Goal: Transaction & Acquisition: Obtain resource

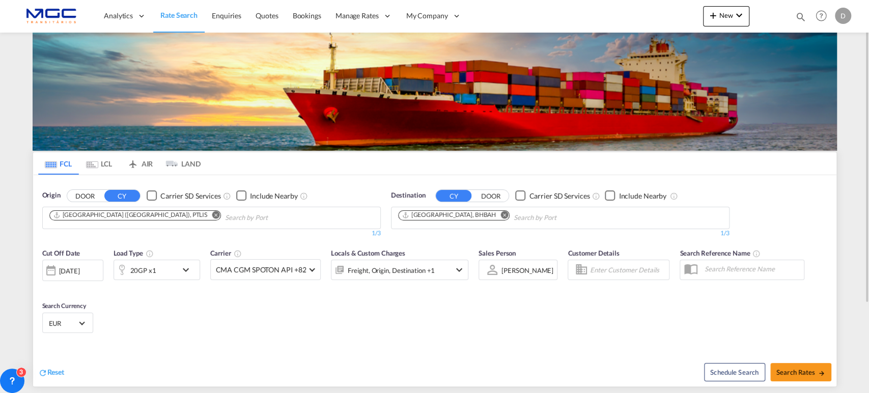
click at [212, 213] on md-icon "Remove" at bounding box center [216, 215] width 8 height 8
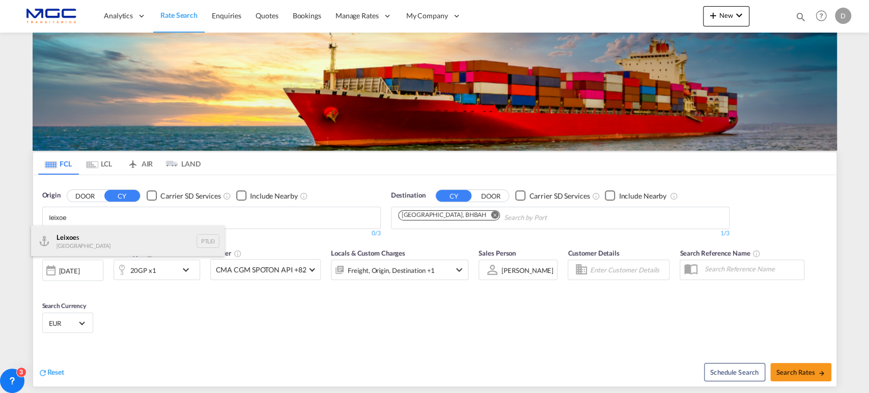
type input "leixoe"
click at [86, 246] on div "Leixoe s Portugal PTLEI" at bounding box center [128, 241] width 194 height 31
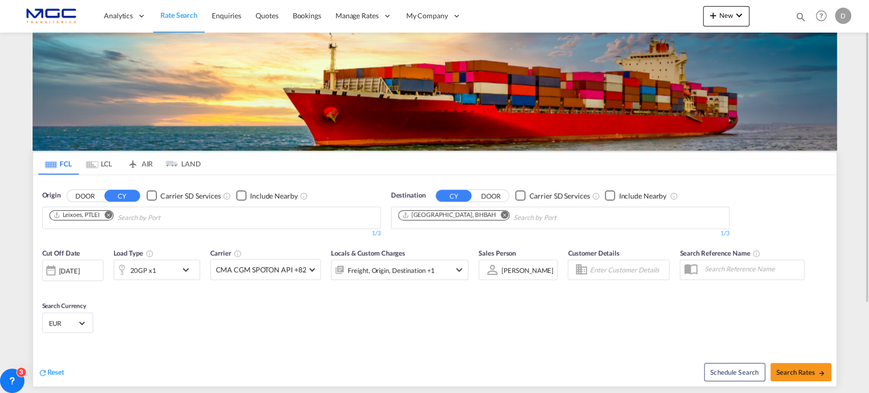
click at [501, 215] on md-icon "Remove" at bounding box center [505, 215] width 8 height 8
click at [416, 222] on body "Analytics Reports Dashboard Rate Search Enquiries Quotes Bookings" at bounding box center [434, 196] width 869 height 393
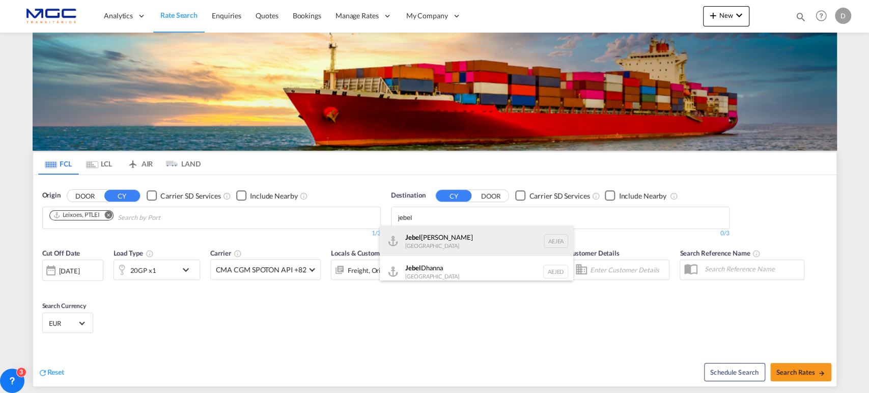
type input "jebel"
click at [439, 247] on div "Jebel Ali United Arab Emirates AEJEA" at bounding box center [477, 241] width 194 height 31
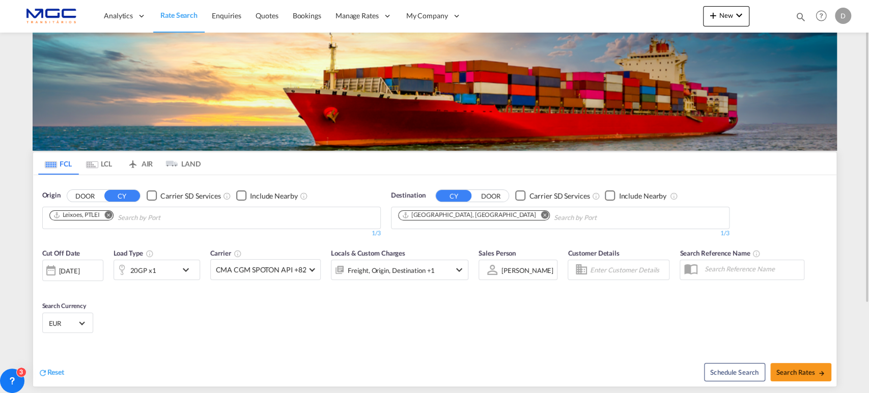
click at [179, 269] on div "20GP x1" at bounding box center [157, 270] width 87 height 20
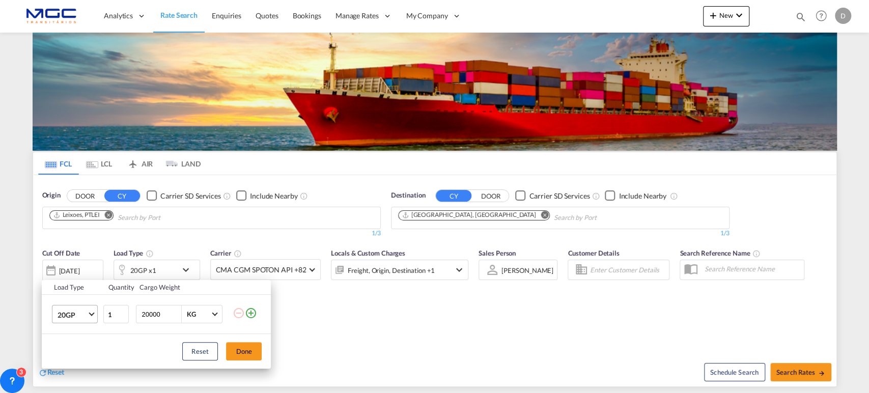
click at [91, 310] on md-select-value "20GP" at bounding box center [77, 314] width 41 height 17
click at [88, 317] on md-option "40HC" at bounding box center [83, 319] width 69 height 24
click at [235, 346] on button "Done" at bounding box center [244, 351] width 36 height 18
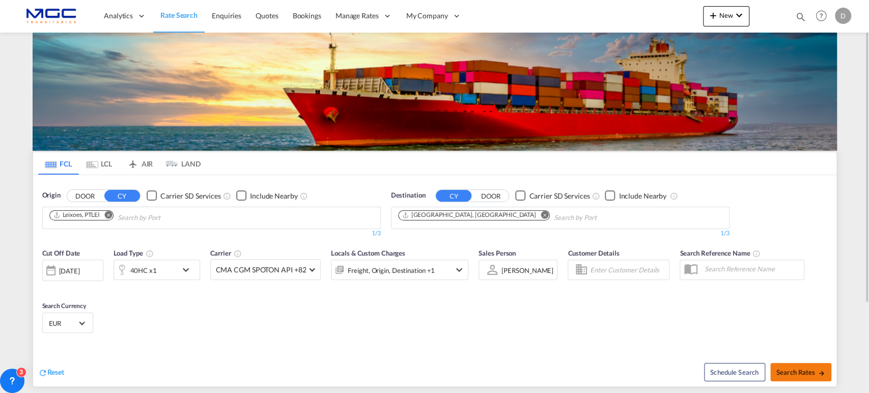
click at [792, 371] on span "Search Rates" at bounding box center [801, 372] width 49 height 8
type input "PTLEI to AEJEA / 2 Sep 2025"
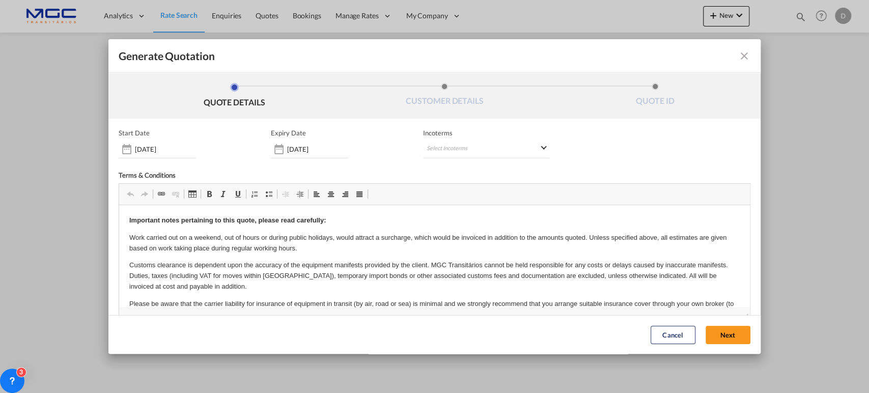
scroll to position [113, 0]
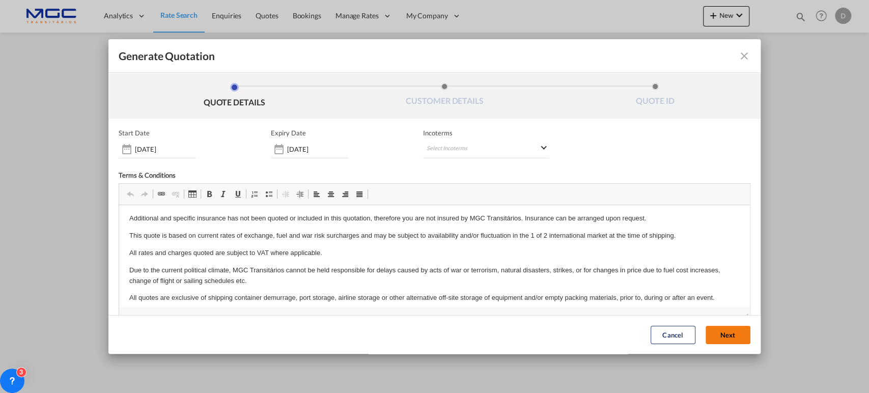
click at [720, 339] on button "Next" at bounding box center [728, 335] width 45 height 18
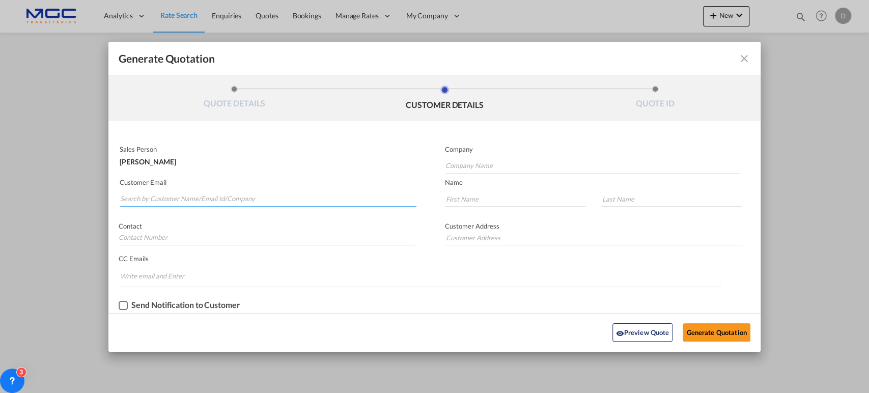
click at [288, 198] on input "Search by Customer Name/Email Id/Company" at bounding box center [268, 198] width 296 height 15
click at [167, 191] on md-autocomplete-wrap "Generate QuotationQUOTE ..." at bounding box center [268, 196] width 297 height 20
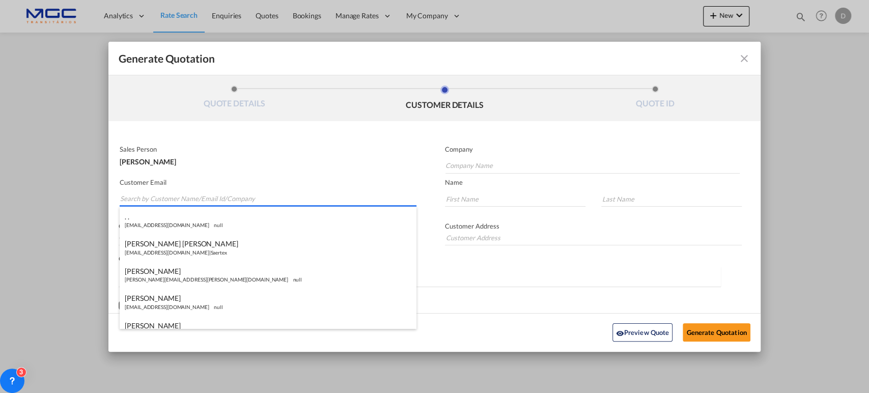
click at [145, 196] on input "Search by Customer Name/Email Id/Company" at bounding box center [268, 198] width 296 height 15
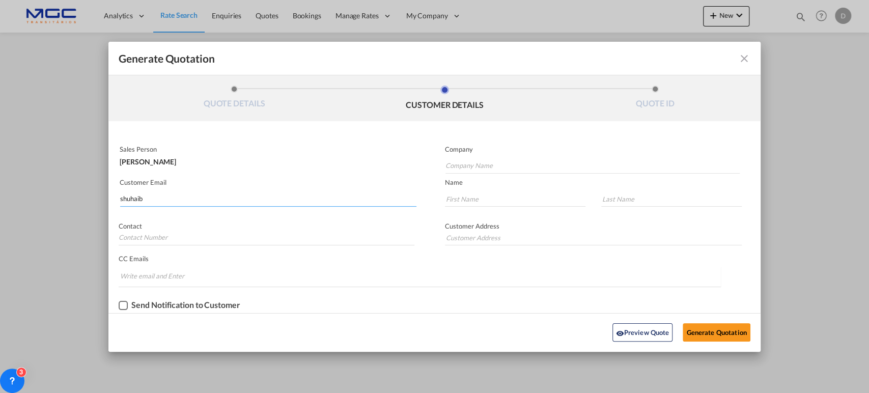
click at [149, 194] on input "shuhaib" at bounding box center [268, 198] width 296 height 15
drag, startPoint x: 162, startPoint y: 202, endPoint x: 103, endPoint y: 193, distance: 60.2
click at [103, 193] on div "Generate Quotation QUOTE DETAILS CUSTOMER DETAILS QUOTE ID Start Date 02 Sep 20…" at bounding box center [434, 196] width 869 height 393
paste input "@avialogix.ae"
type input "shuhaib@avialogix.ae"
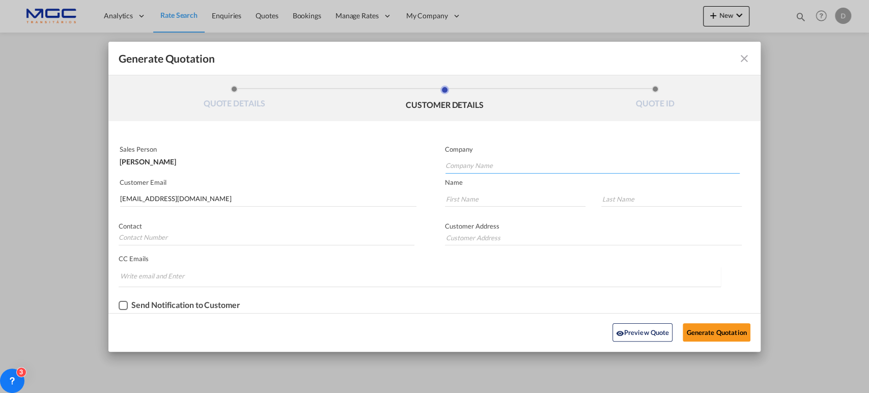
click at [481, 162] on input "Company Name" at bounding box center [593, 165] width 295 height 15
click at [470, 165] on input "Company Name" at bounding box center [593, 165] width 295 height 15
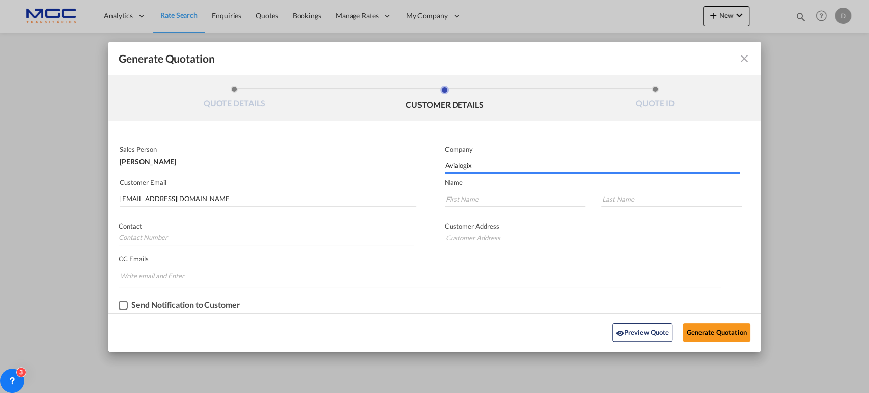
type input "Avialogix"
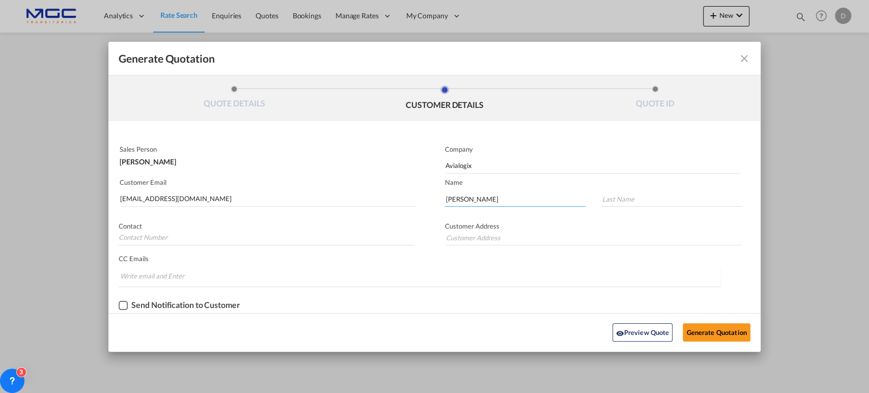
type input "Suhaib"
type input "."
click at [727, 333] on button "Generate Quotation" at bounding box center [716, 332] width 67 height 18
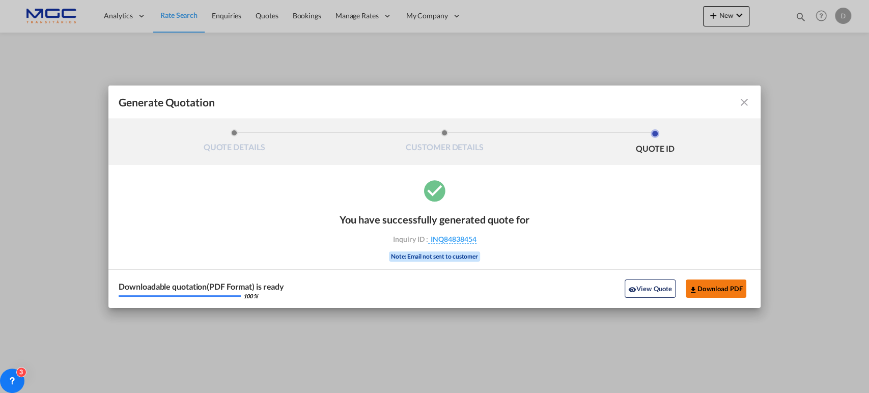
click at [703, 285] on button "Download PDF" at bounding box center [716, 289] width 61 height 18
click at [741, 101] on md-icon "icon-close fg-AAA8AD cursor m-0" at bounding box center [744, 102] width 12 height 12
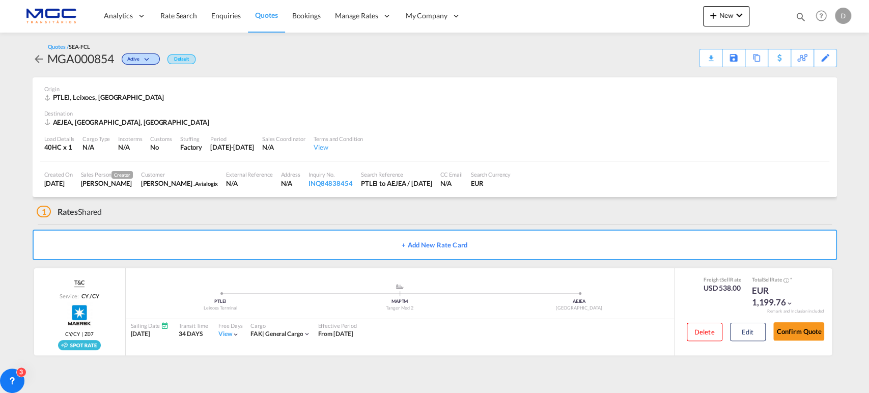
click at [257, 15] on span "Quotes" at bounding box center [266, 15] width 22 height 9
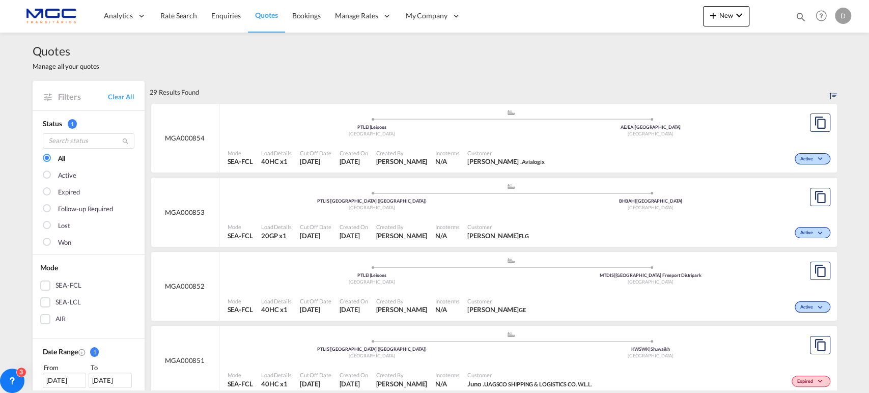
click at [252, 20] on link "Quotes" at bounding box center [266, 15] width 37 height 33
click at [176, 23] on link "Rate Search" at bounding box center [178, 15] width 51 height 33
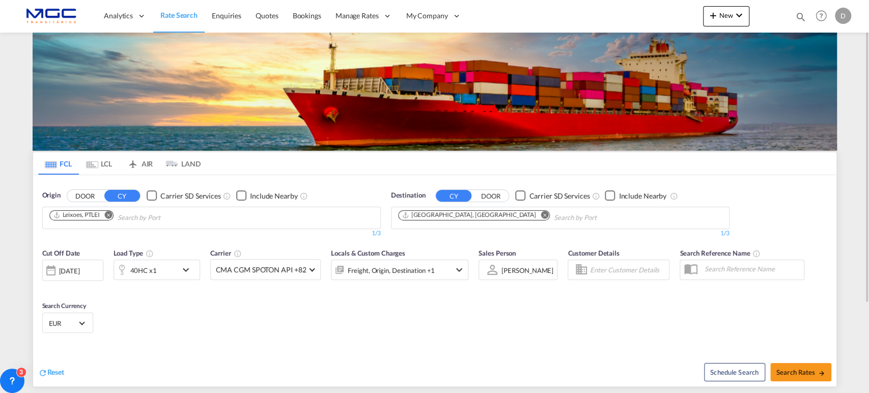
click at [110, 214] on md-icon "Remove" at bounding box center [108, 215] width 8 height 8
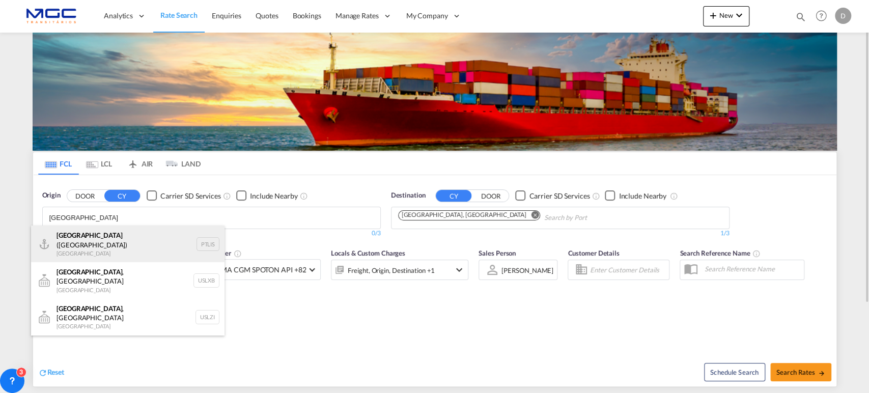
type input "lisbon"
click at [120, 240] on div "Lisbon (Lisboa) Portugal PTLIS" at bounding box center [128, 244] width 194 height 37
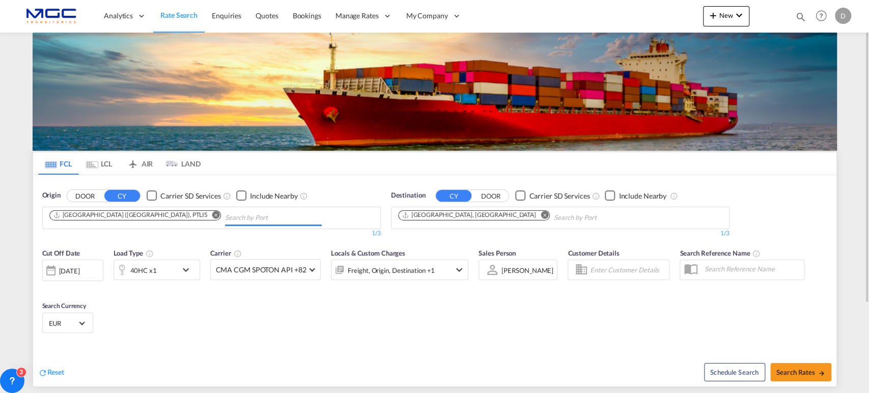
click at [541, 215] on md-icon "Remove" at bounding box center [545, 215] width 8 height 8
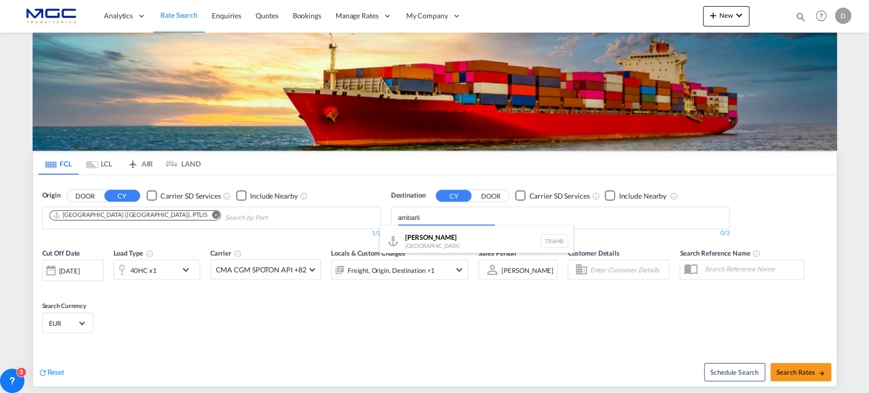
type input "ambarli"
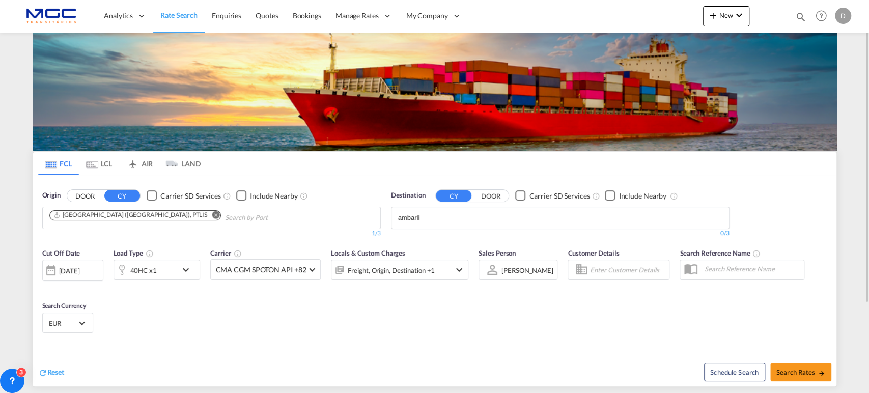
click at [459, 239] on div "Destination CY DOOR Carrier SD Services Include Nearby ambarli 0/3 0/" at bounding box center [560, 214] width 349 height 58
click at [478, 215] on body "Analytics Reports Dashboard Rate Search Enquiries Quotes Bookings" at bounding box center [434, 196] width 869 height 393
click at [441, 225] on body "Analytics Reports Dashboard Rate Search Enquiries Quotes Bookings" at bounding box center [434, 196] width 869 height 393
click at [441, 219] on input "ambarli" at bounding box center [446, 218] width 97 height 16
click at [443, 214] on body "Analytics Reports Dashboard Rate Search Enquiries Quotes Bookings" at bounding box center [434, 196] width 869 height 393
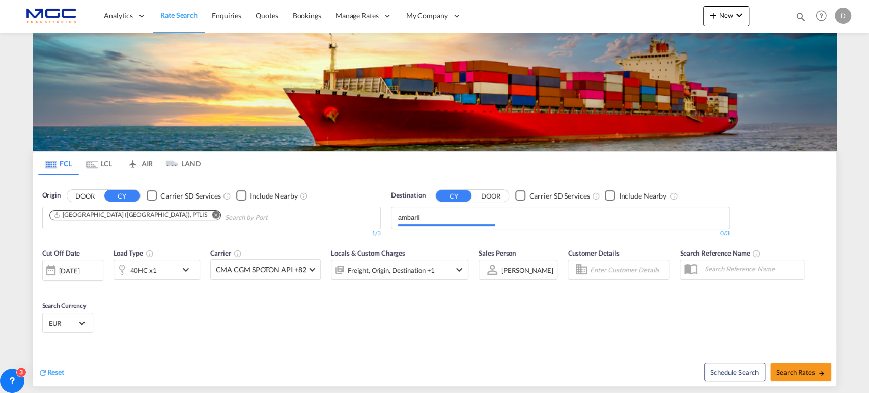
click at [0, 0] on div "Ambarli Turkey TRAMB" at bounding box center [0, 0] width 0 height 0
click at [439, 217] on div "Ambarli, TRAMB" at bounding box center [429, 215] width 54 height 9
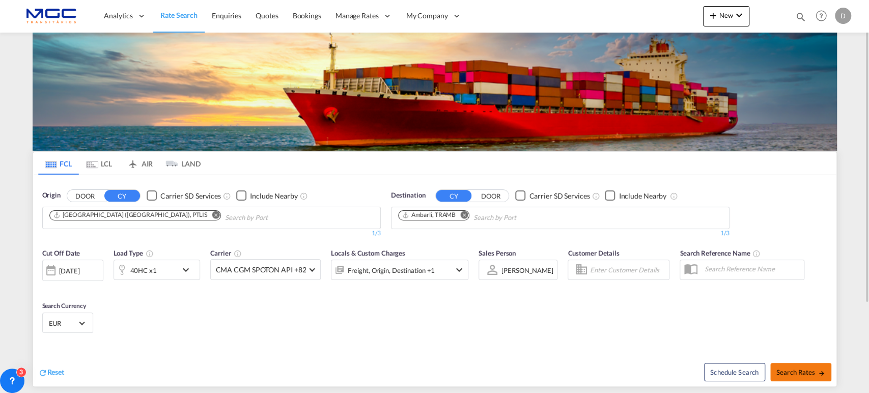
click at [798, 374] on span "Search Rates" at bounding box center [801, 372] width 49 height 8
type input "PTLIS to TRAMB / 2 Sep 2025"
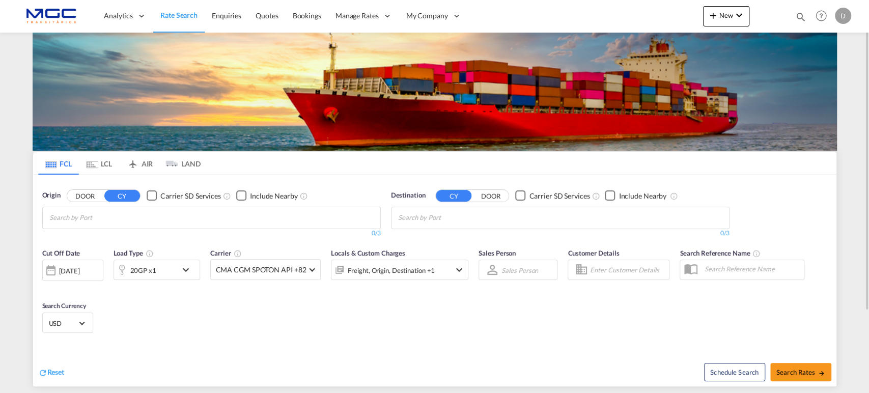
click at [140, 215] on input "Chips input." at bounding box center [97, 218] width 97 height 16
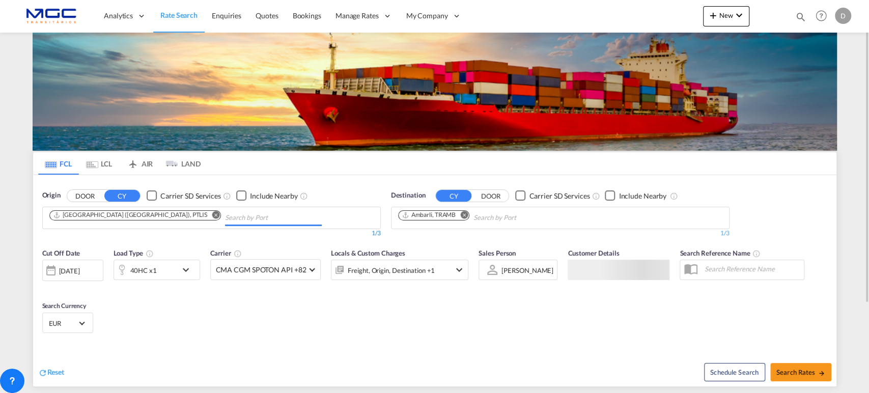
click at [212, 215] on md-icon "Remove" at bounding box center [216, 215] width 8 height 8
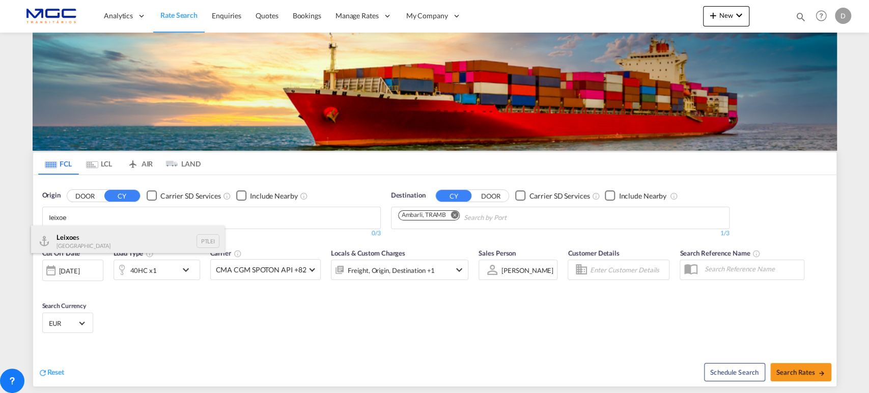
type input "leixoe"
click at [119, 237] on div "Leixoe s Portugal PTLEI" at bounding box center [128, 241] width 194 height 31
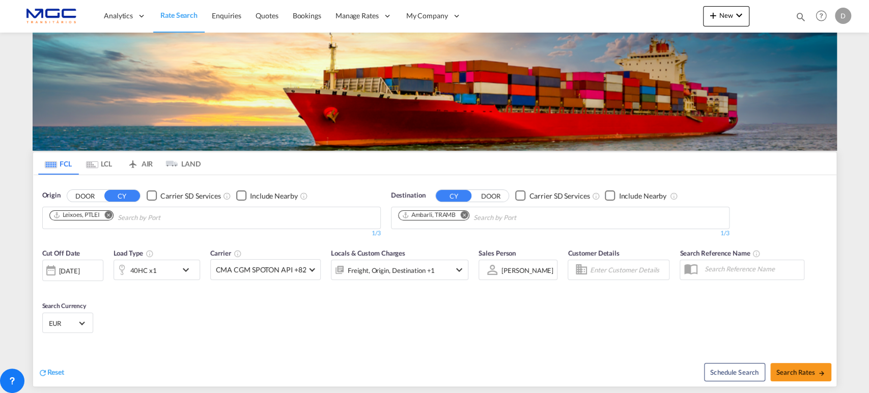
click at [465, 213] on md-icon "Remove" at bounding box center [464, 215] width 8 height 8
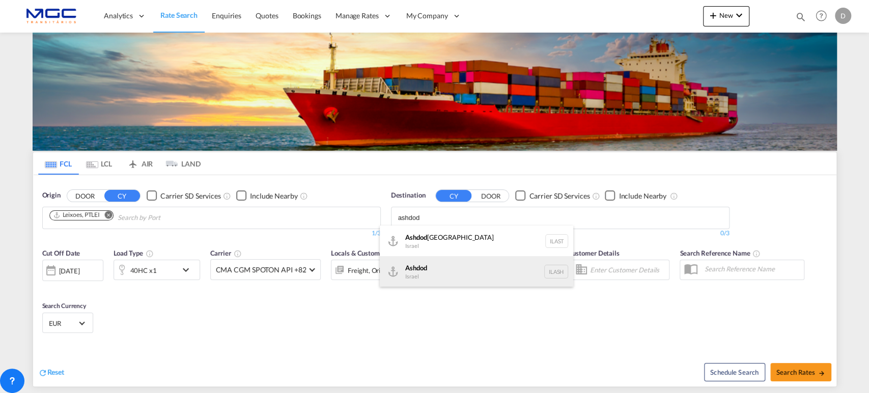
type input "ashdod"
click at [459, 263] on div "Ashdod Israel ILASH" at bounding box center [477, 271] width 194 height 31
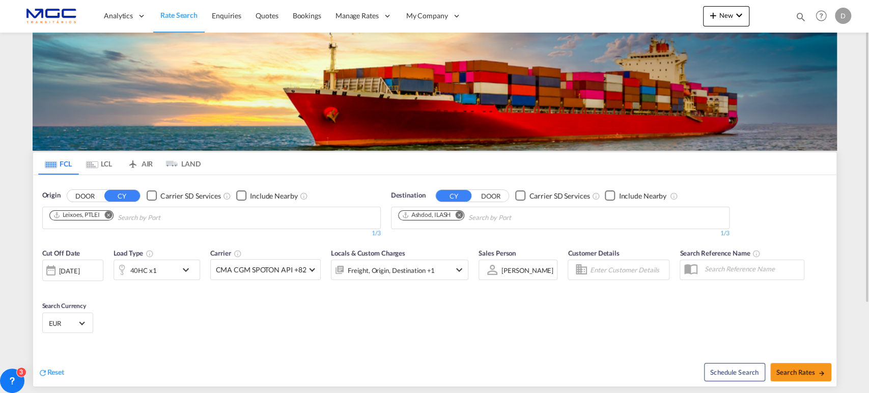
click at [161, 271] on div "40HC x1" at bounding box center [145, 270] width 63 height 20
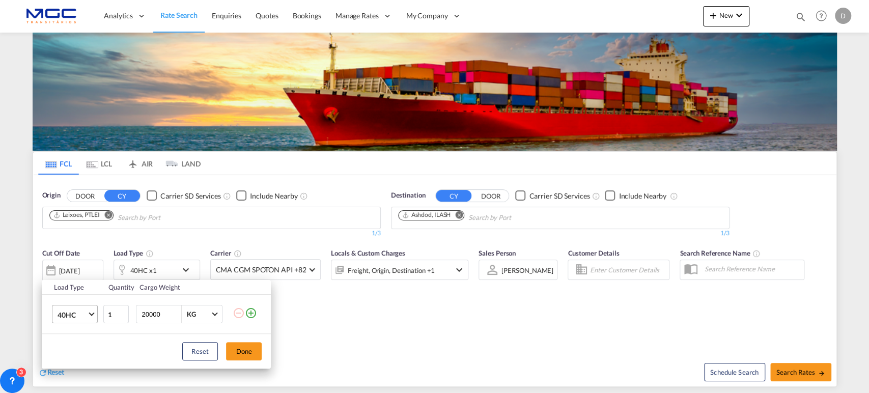
click at [83, 308] on md-select-value "40HC" at bounding box center [77, 314] width 41 height 17
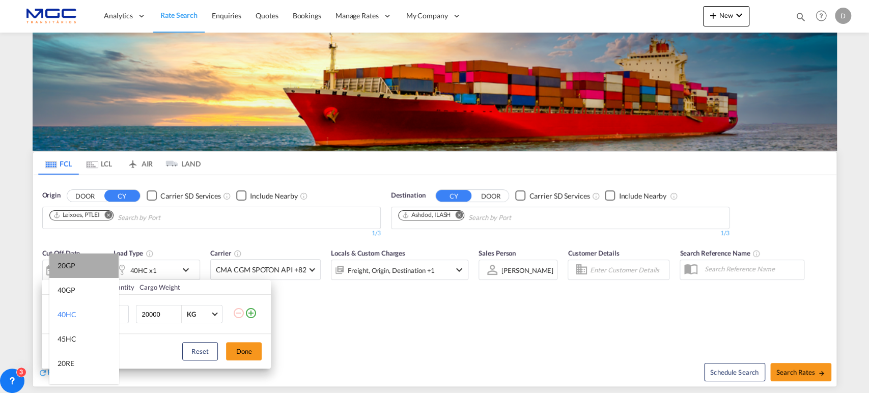
click at [91, 267] on md-option "20GP" at bounding box center [83, 266] width 69 height 24
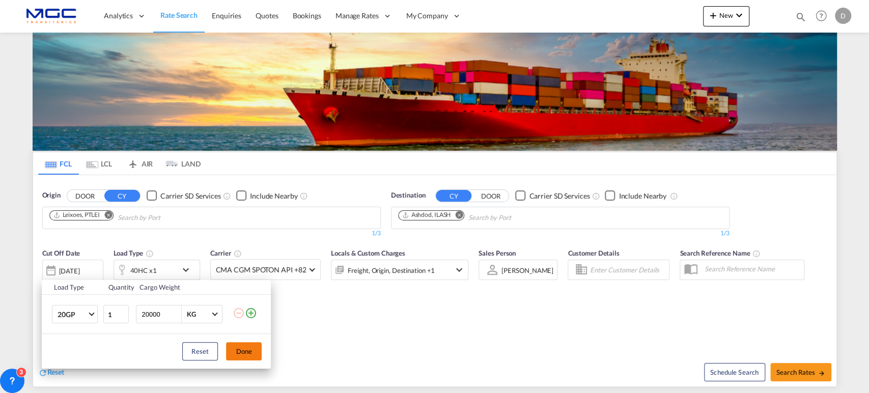
click at [247, 352] on button "Done" at bounding box center [244, 351] width 36 height 18
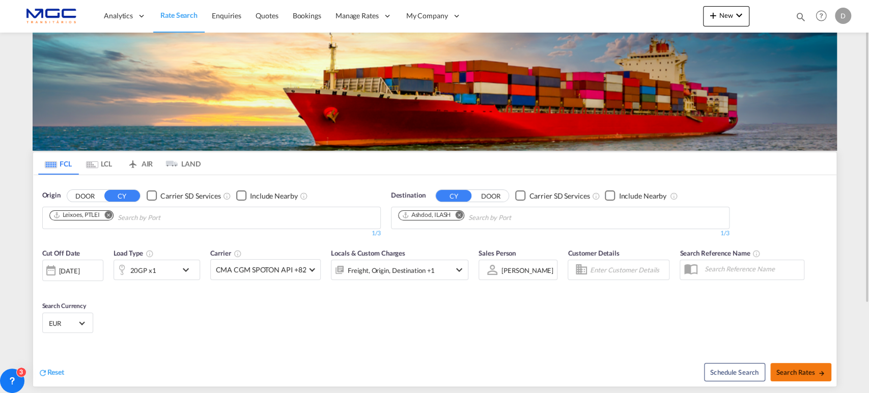
click at [813, 372] on span "Search Rates" at bounding box center [801, 372] width 49 height 8
type input "PTLEI to ILASH / 2 Sep 2025"
click at [456, 215] on md-icon "Remove" at bounding box center [459, 215] width 8 height 8
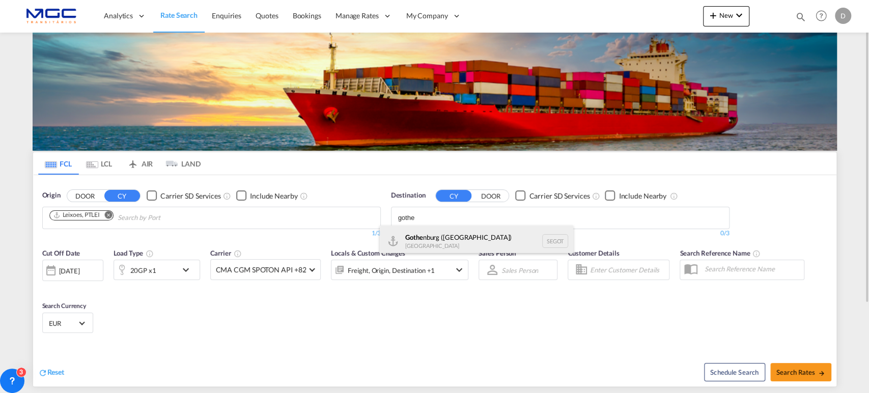
type input "gothe"
click at [452, 238] on div "Gothe nburg (Goteborg) Sweden SEGOT" at bounding box center [477, 241] width 194 height 31
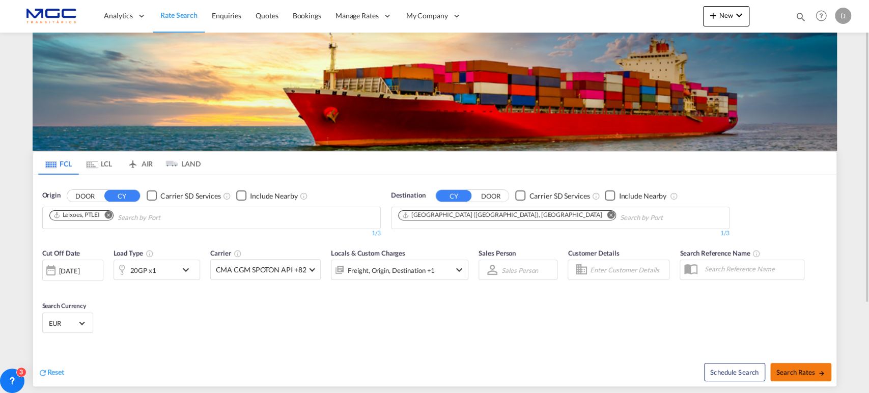
click at [786, 373] on span "Search Rates" at bounding box center [801, 372] width 49 height 8
type input "PTLEI to SEGOT / 2 Sep 2025"
click at [607, 214] on md-icon "Remove" at bounding box center [611, 215] width 8 height 8
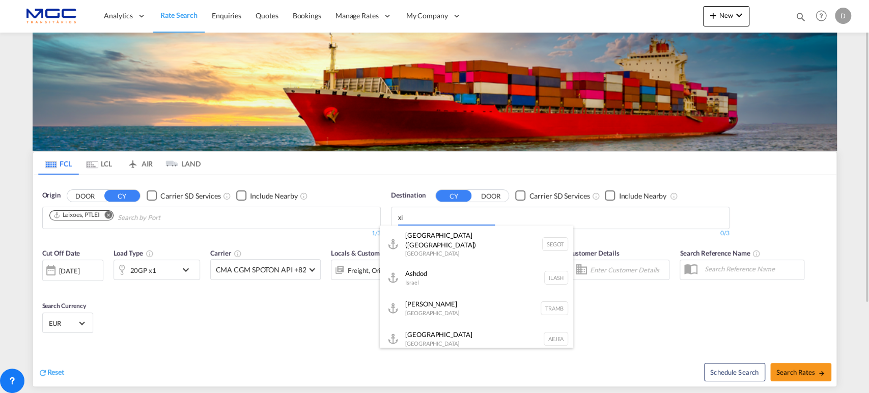
type input "x"
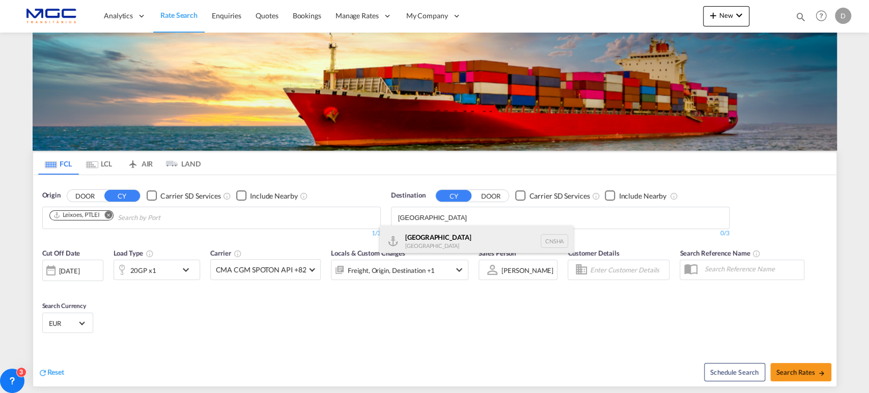
type input "[GEOGRAPHIC_DATA]"
click at [489, 245] on div "Shanghai [GEOGRAPHIC_DATA] [GEOGRAPHIC_DATA]" at bounding box center [477, 241] width 194 height 31
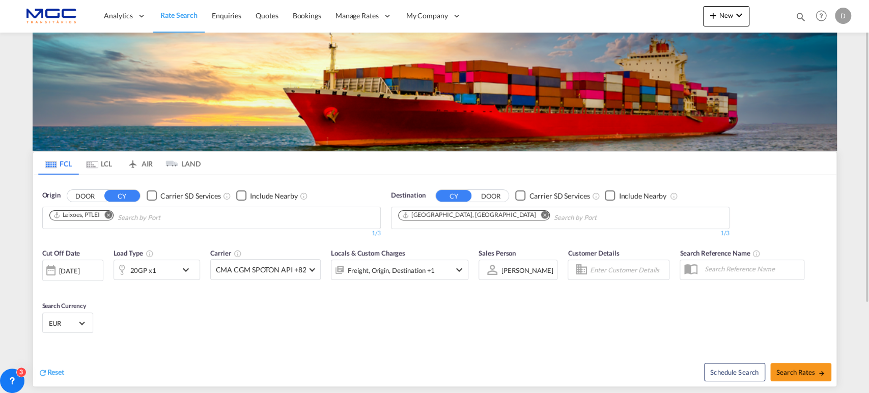
click at [181, 270] on md-icon "icon-chevron-down" at bounding box center [188, 270] width 17 height 12
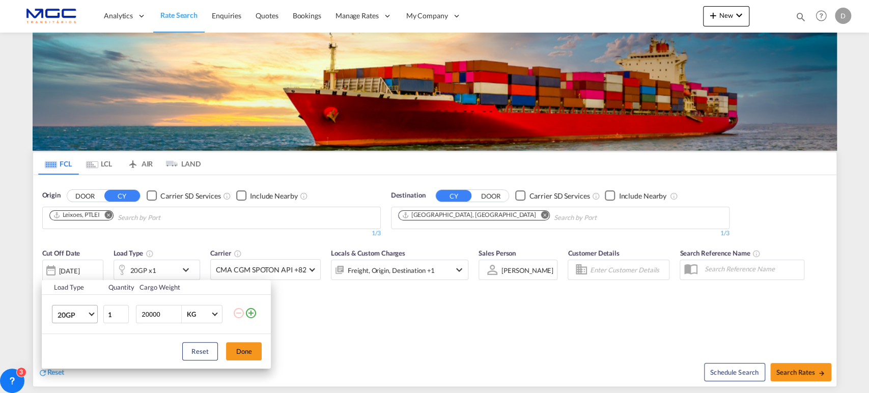
click at [77, 310] on span "20GP" at bounding box center [73, 315] width 30 height 10
click at [88, 314] on md-option "40HC" at bounding box center [83, 319] width 69 height 24
click at [244, 350] on button "Done" at bounding box center [244, 351] width 36 height 18
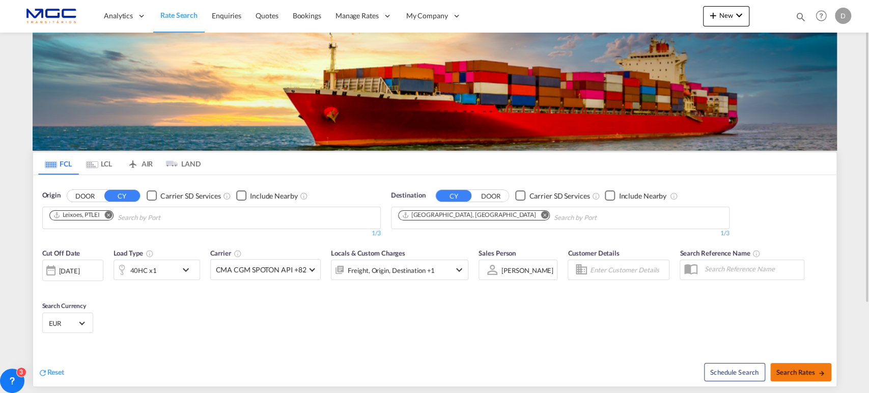
click at [799, 376] on button "Search Rates" at bounding box center [800, 372] width 61 height 18
type input "PTLEI to CNSHA / 2 Sep 2025"
click at [541, 213] on md-icon "Remove" at bounding box center [545, 215] width 8 height 8
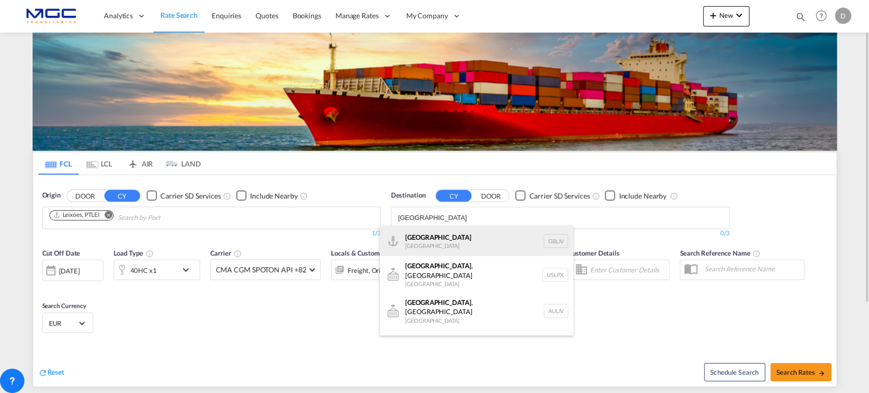
type input "[GEOGRAPHIC_DATA]"
click at [459, 240] on div "[GEOGRAPHIC_DATA] [GEOGRAPHIC_DATA] GBLIV" at bounding box center [477, 241] width 194 height 31
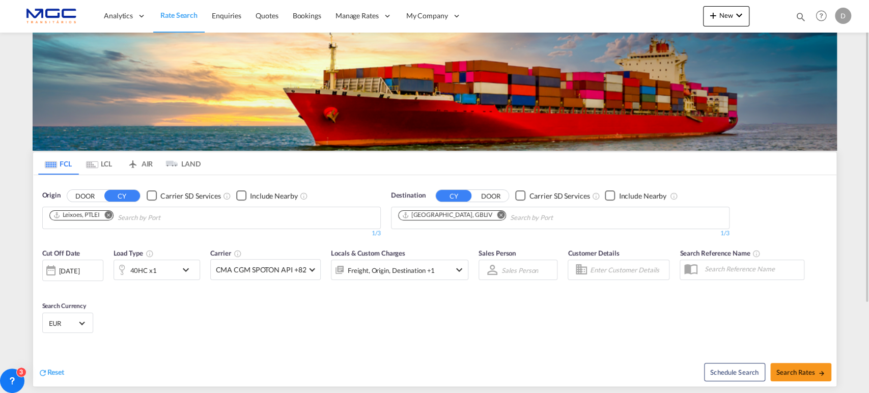
click at [186, 272] on md-icon "icon-chevron-down" at bounding box center [188, 270] width 17 height 12
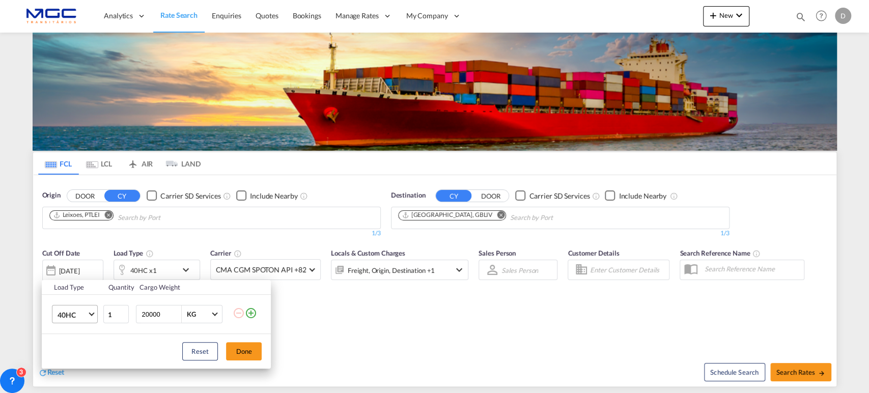
click at [85, 315] on span "40HC" at bounding box center [73, 315] width 30 height 10
click at [236, 349] on md-backdrop at bounding box center [434, 196] width 869 height 393
click at [255, 349] on button "Done" at bounding box center [244, 351] width 36 height 18
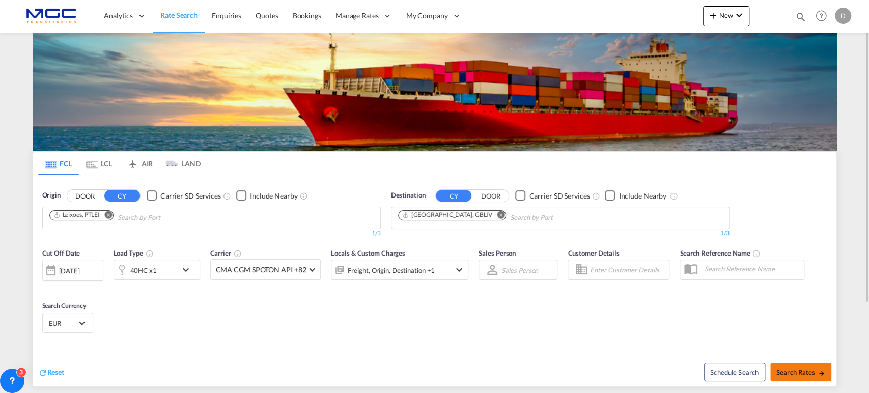
click at [779, 370] on span "Search Rates" at bounding box center [801, 372] width 49 height 8
type input "PTLEI to GBLIV / [DATE]"
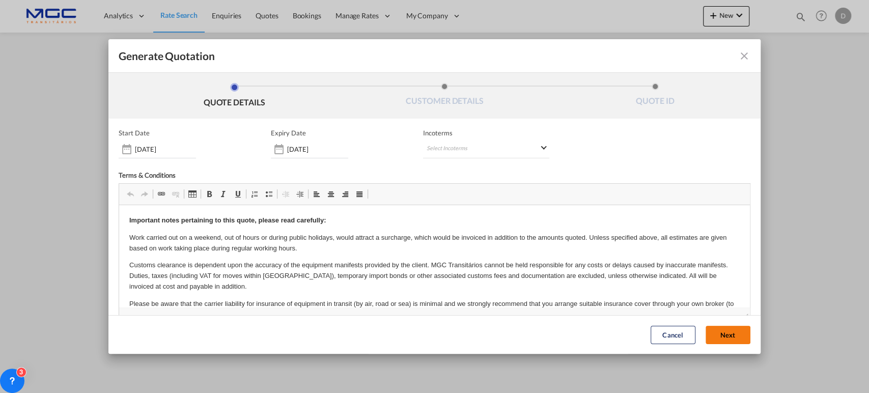
click at [731, 341] on button "Next" at bounding box center [728, 335] width 45 height 18
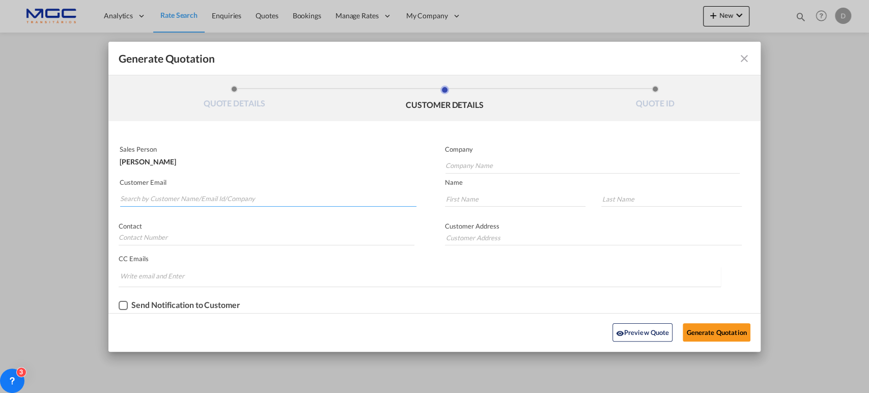
click at [206, 195] on input "Search by Customer Name/Email Id/Company" at bounding box center [268, 198] width 296 height 15
click at [204, 195] on input "Search by Customer Name/Email Id/Company" at bounding box center [268, 198] width 296 height 15
paste input "Ocean <[EMAIL_ADDRESS][DOMAIN_NAME]>"
drag, startPoint x: 145, startPoint y: 196, endPoint x: 103, endPoint y: 203, distance: 41.9
click at [103, 204] on div "Generate Quotation QUOTE DETAILS CUSTOMER DETAILS QUOTE ID Start Date [DATE] Ex…" at bounding box center [434, 196] width 869 height 393
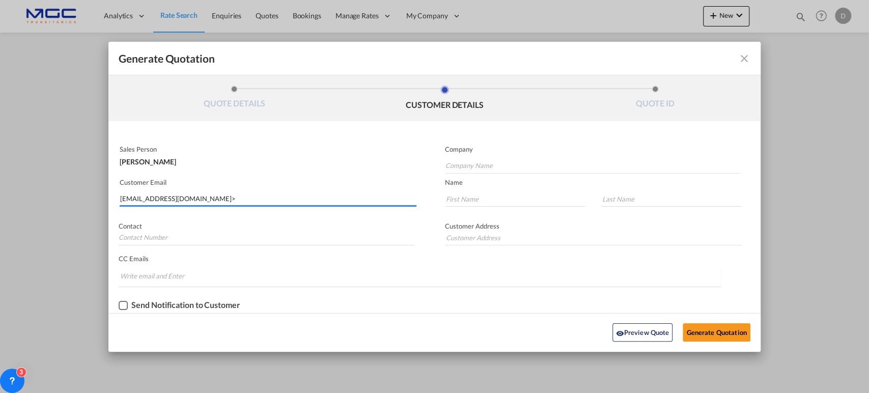
click at [216, 197] on input "[EMAIL_ADDRESS][DOMAIN_NAME]>" at bounding box center [268, 198] width 296 height 15
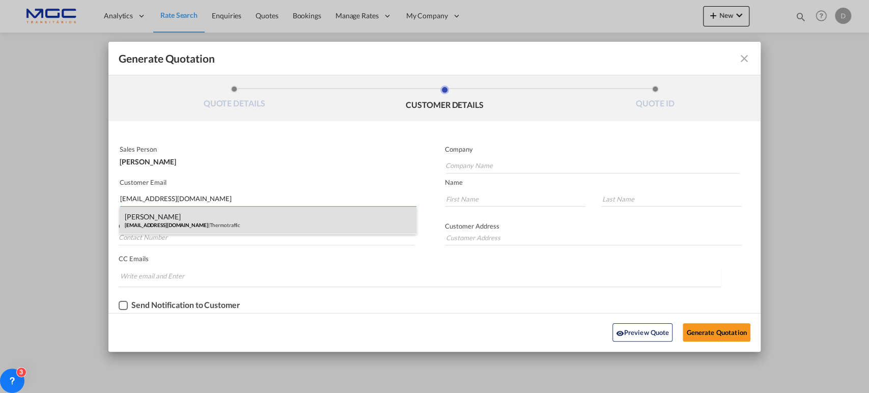
type input "[EMAIL_ADDRESS][DOMAIN_NAME]"
click at [199, 218] on div "[PERSON_NAME] [EMAIL_ADDRESS][DOMAIN_NAME] | Thermotraffic" at bounding box center [268, 220] width 297 height 27
type input "Thermotraffic"
type input "[EMAIL_ADDRESS][DOMAIN_NAME]"
type input "[PERSON_NAME]"
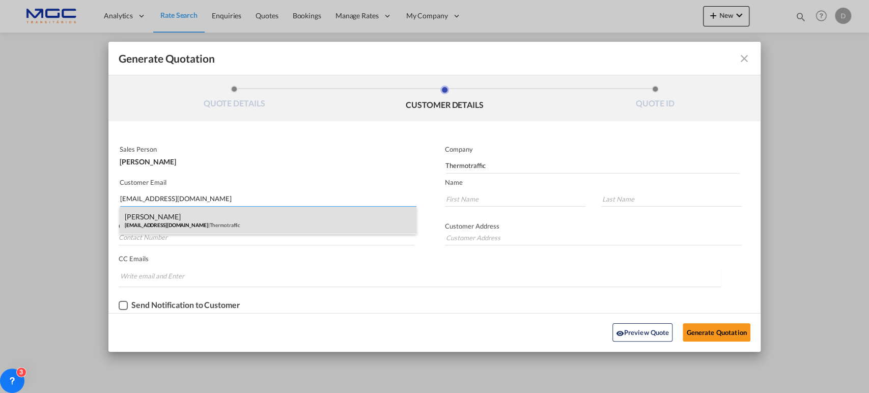
type input "[PERSON_NAME]"
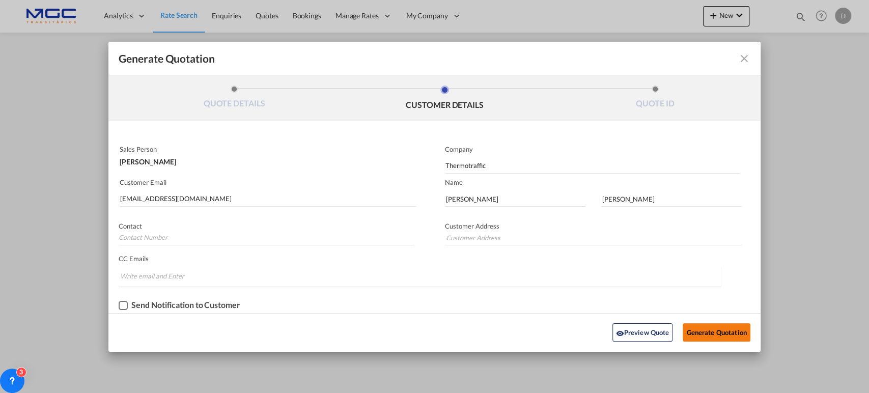
click at [709, 326] on button "Generate Quotation" at bounding box center [716, 332] width 67 height 18
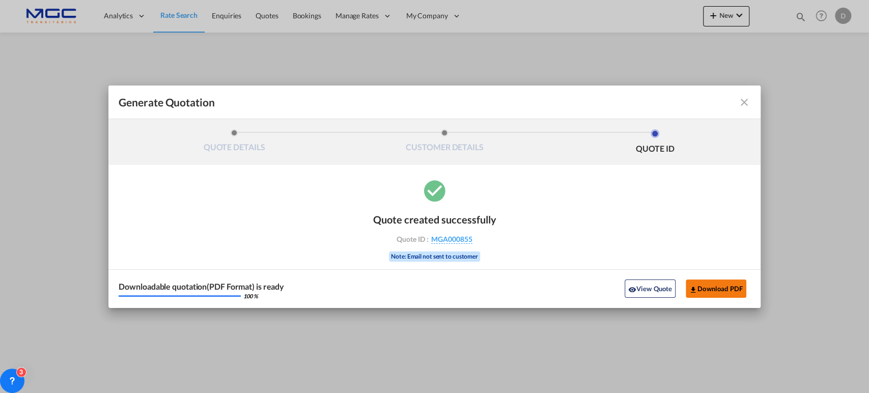
click at [715, 292] on button "Download PDF" at bounding box center [716, 289] width 61 height 18
